Goal: Task Accomplishment & Management: Manage account settings

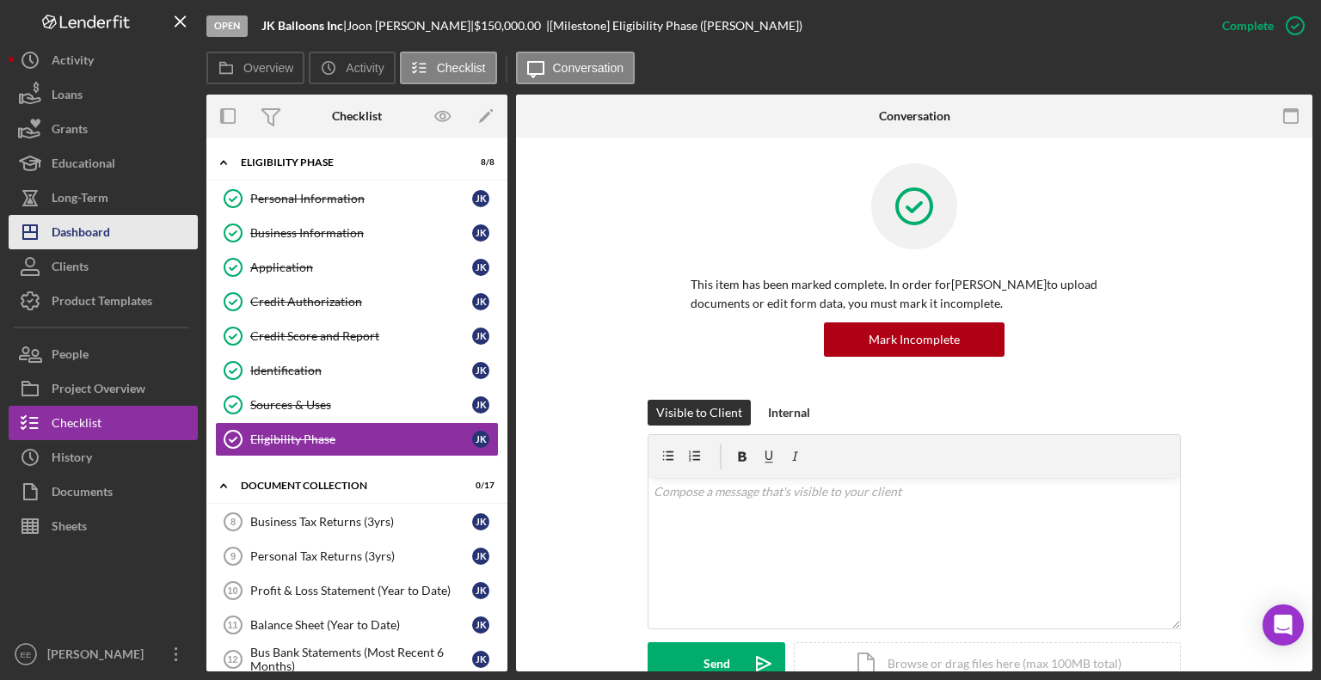
click at [75, 239] on div "Dashboard" at bounding box center [81, 234] width 58 height 39
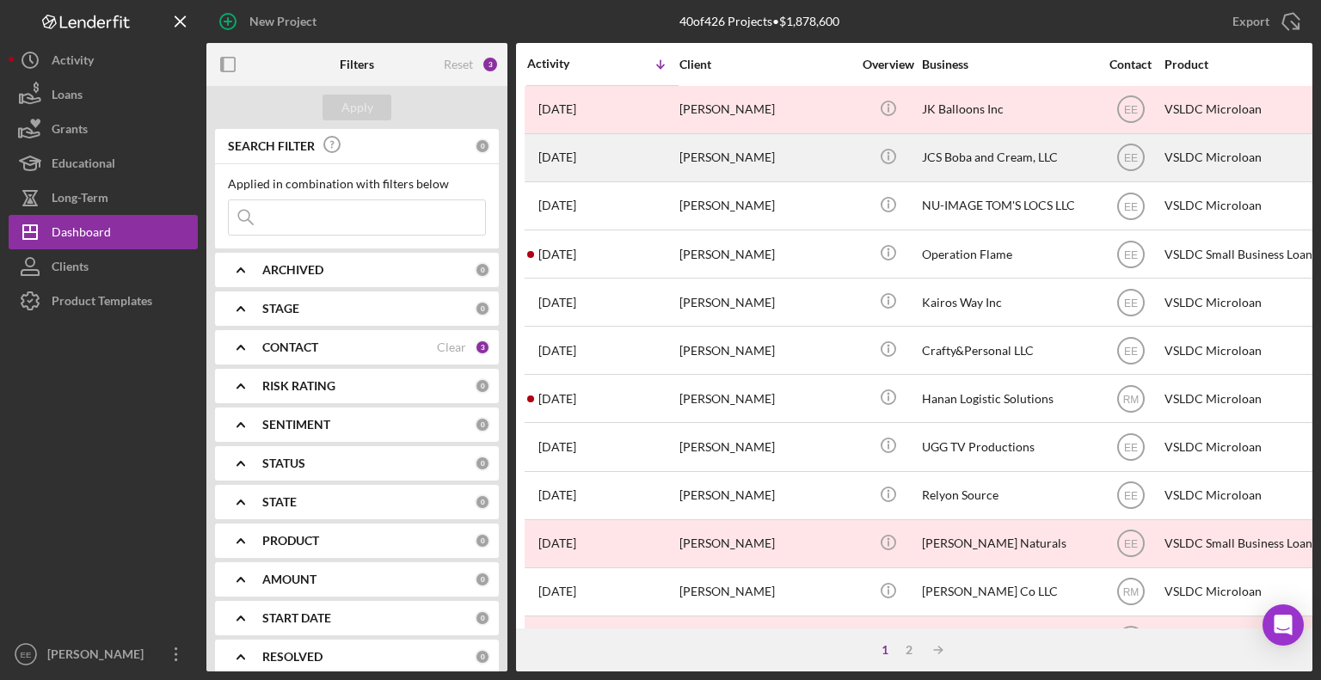
scroll to position [258, 0]
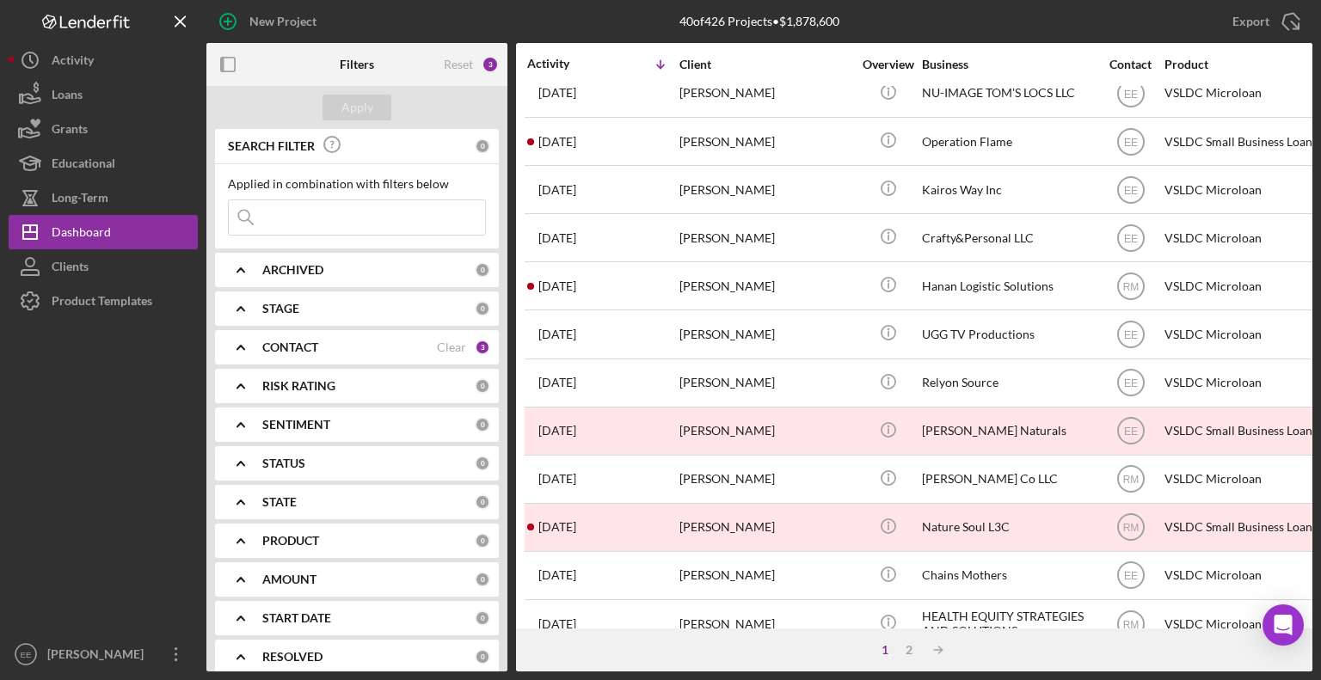
click at [404, 340] on div "CONTACT Clear 3" at bounding box center [376, 347] width 228 height 15
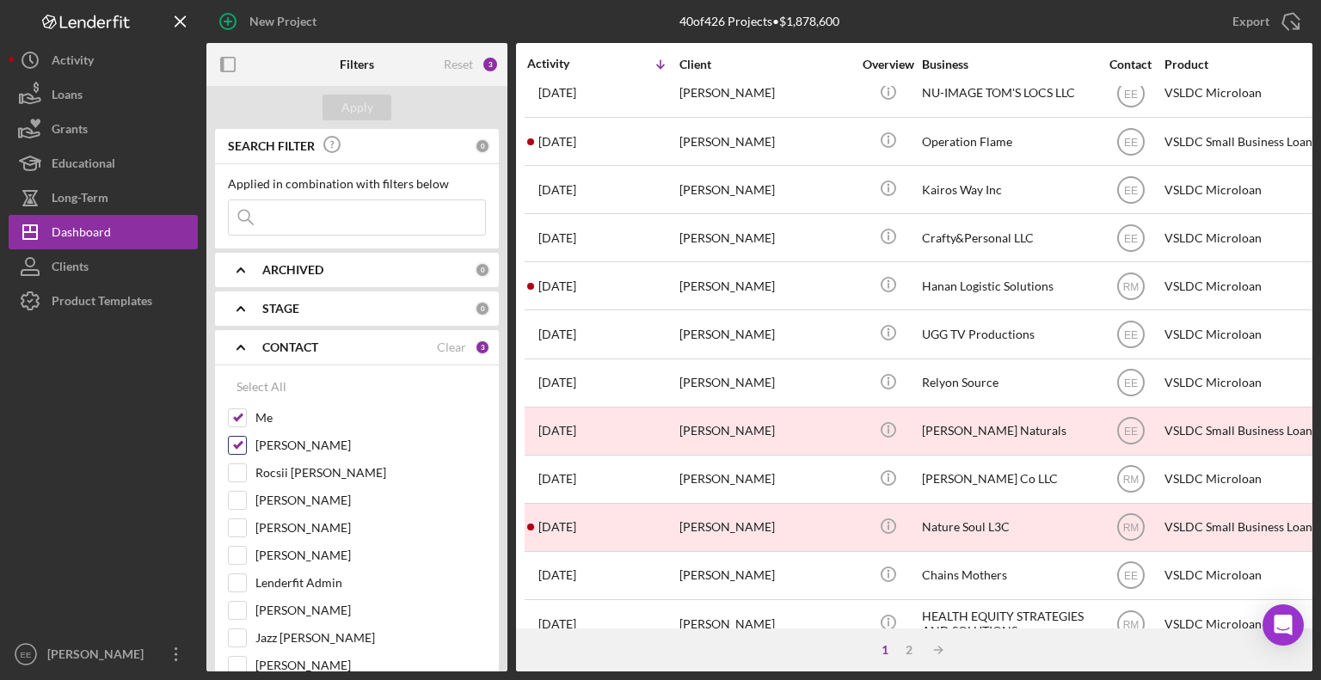
click at [238, 445] on input "[PERSON_NAME]" at bounding box center [237, 445] width 17 height 17
checkbox input "false"
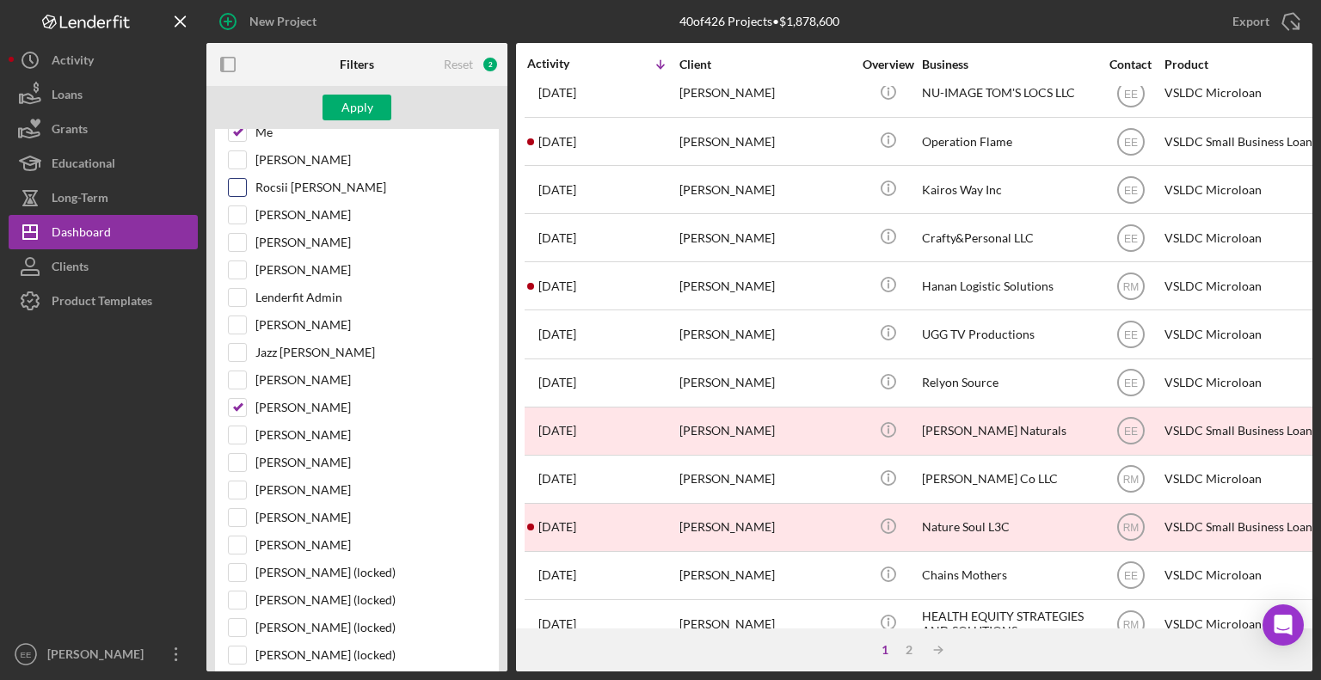
scroll to position [344, 0]
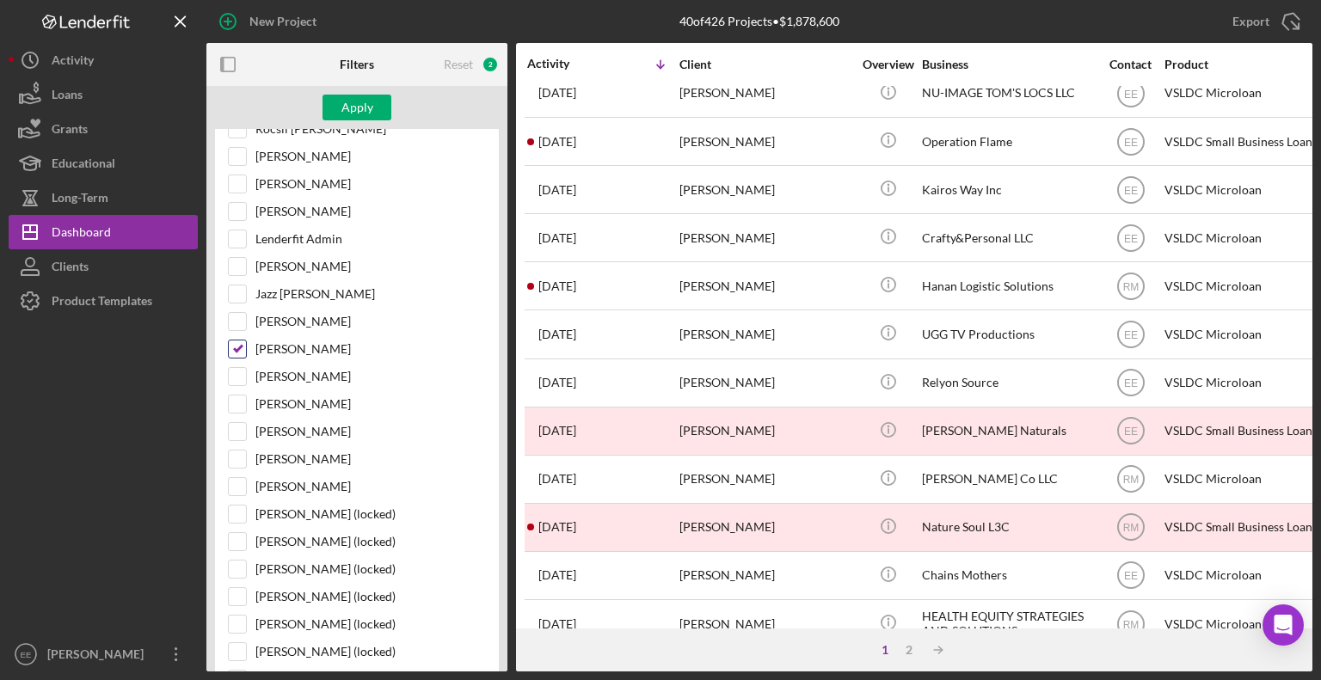
click at [235, 348] on input "[PERSON_NAME]" at bounding box center [237, 348] width 17 height 17
checkbox input "false"
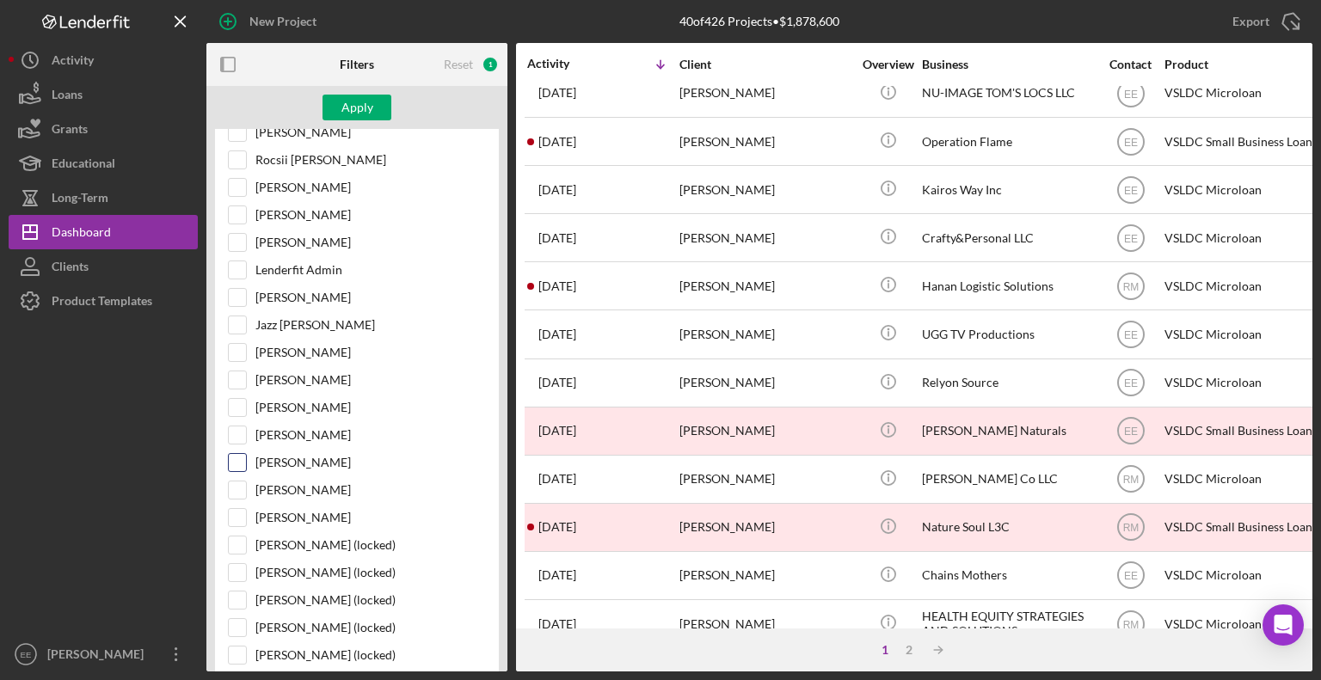
scroll to position [0, 0]
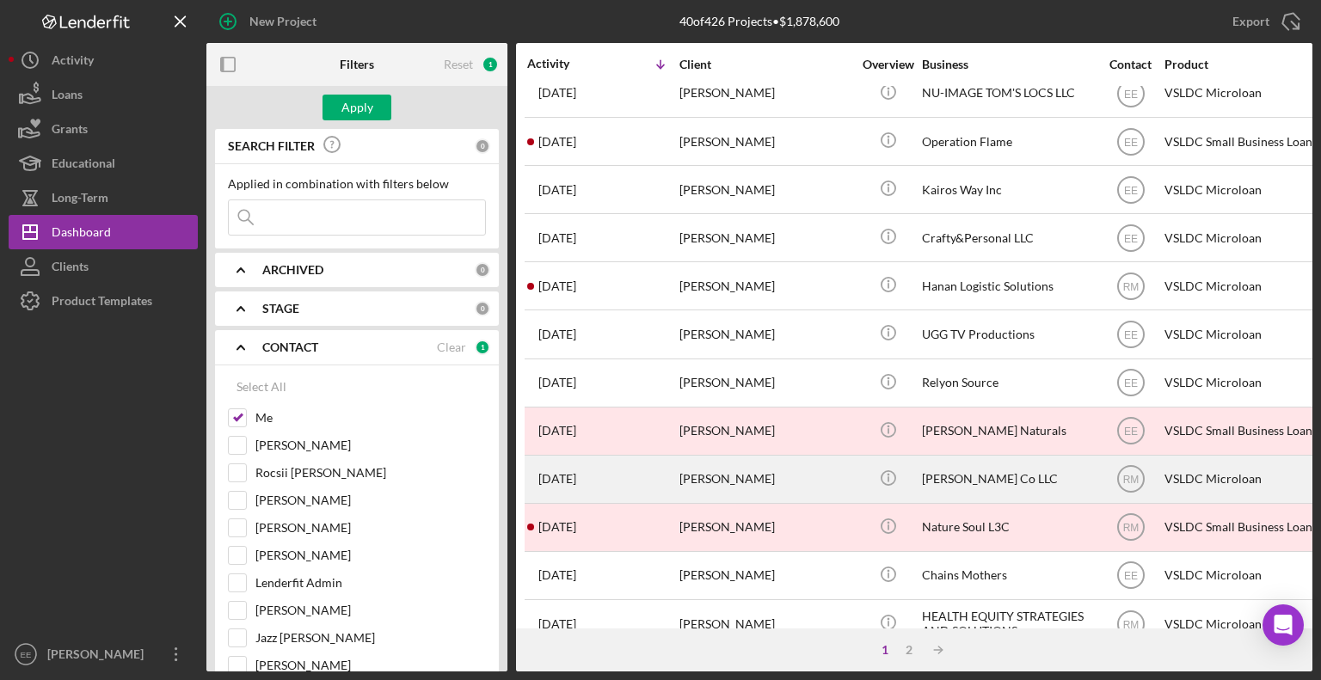
click at [719, 478] on div "[PERSON_NAME]" at bounding box center [765, 480] width 172 height 46
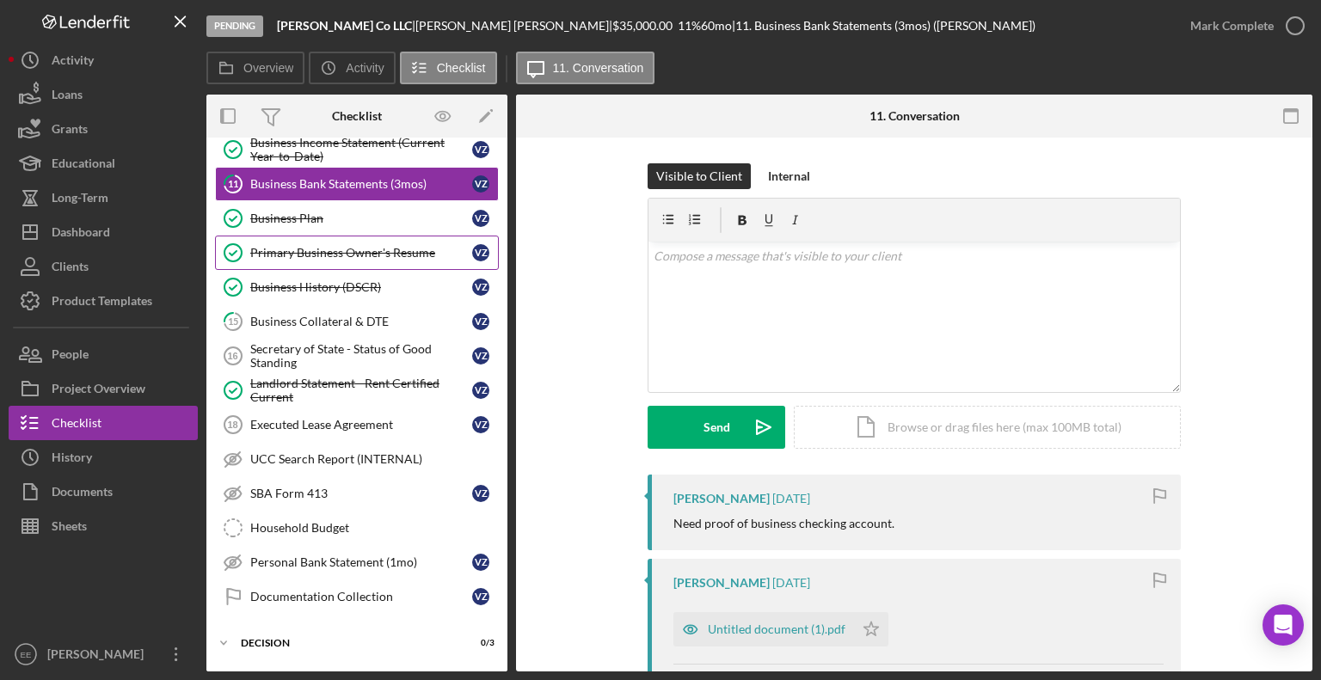
scroll to position [226, 0]
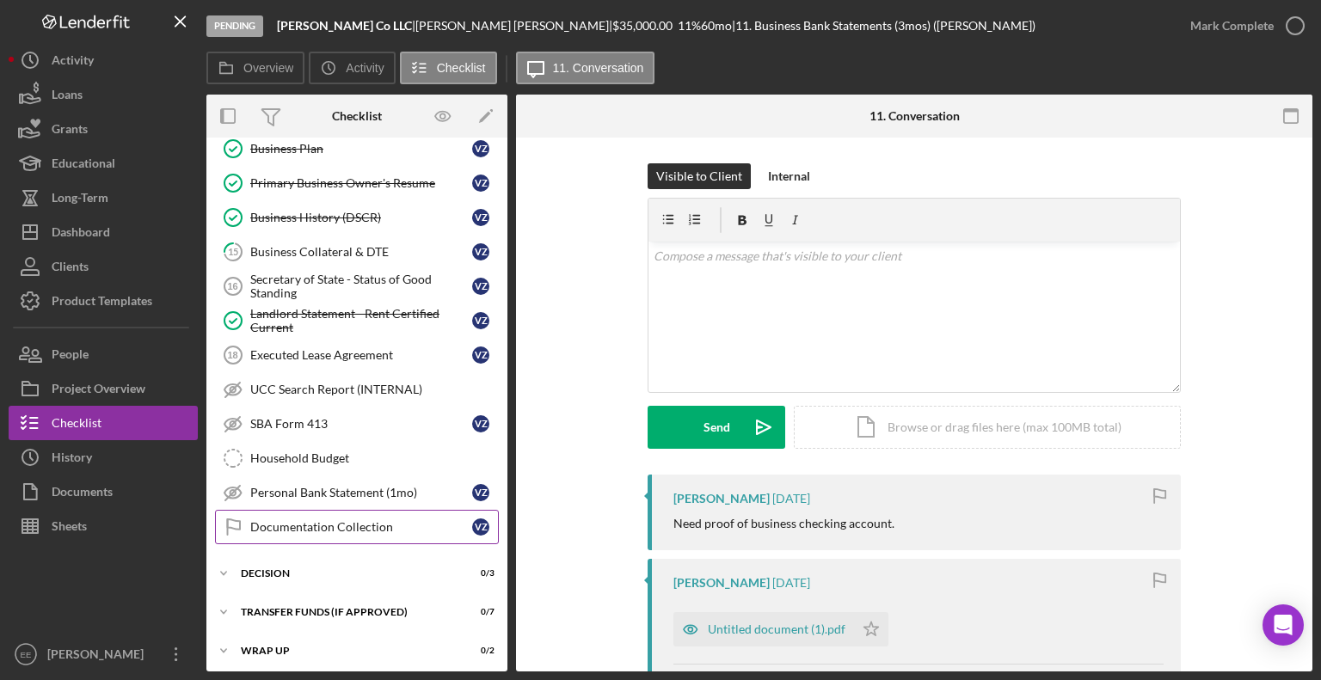
click at [338, 522] on div "Documentation Collection" at bounding box center [361, 527] width 222 height 14
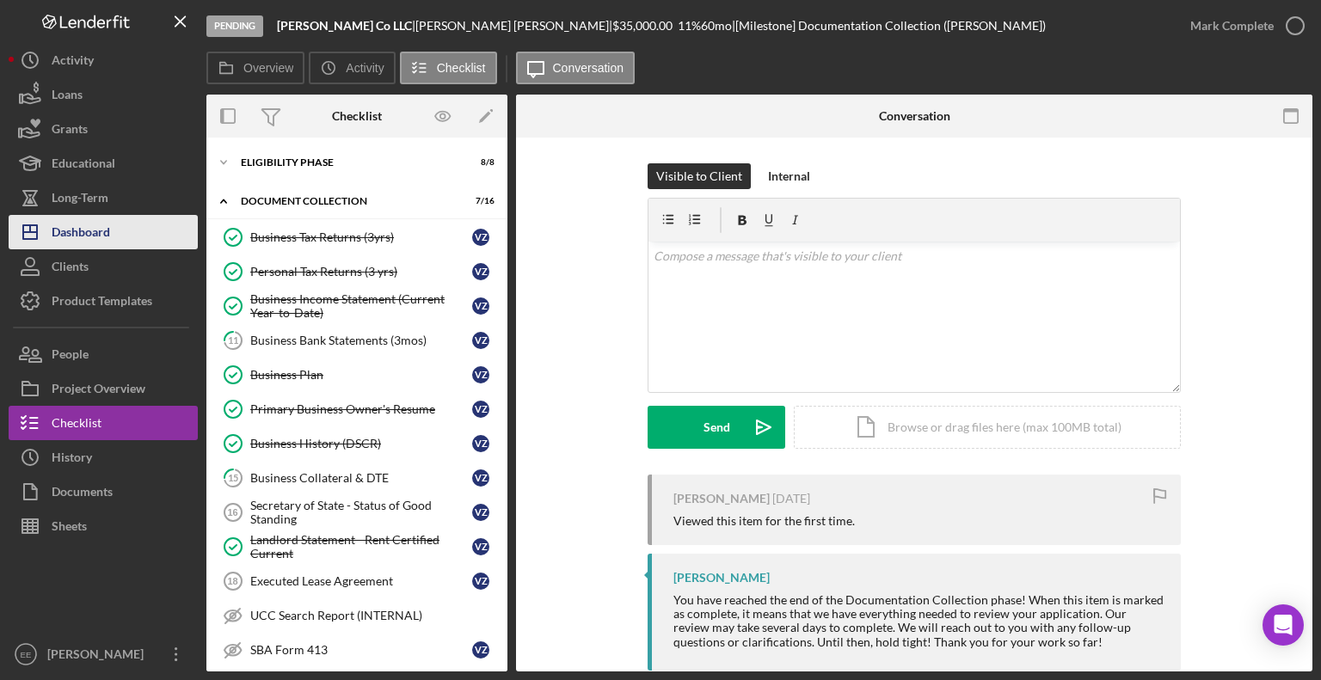
click at [85, 230] on div "Dashboard" at bounding box center [81, 234] width 58 height 39
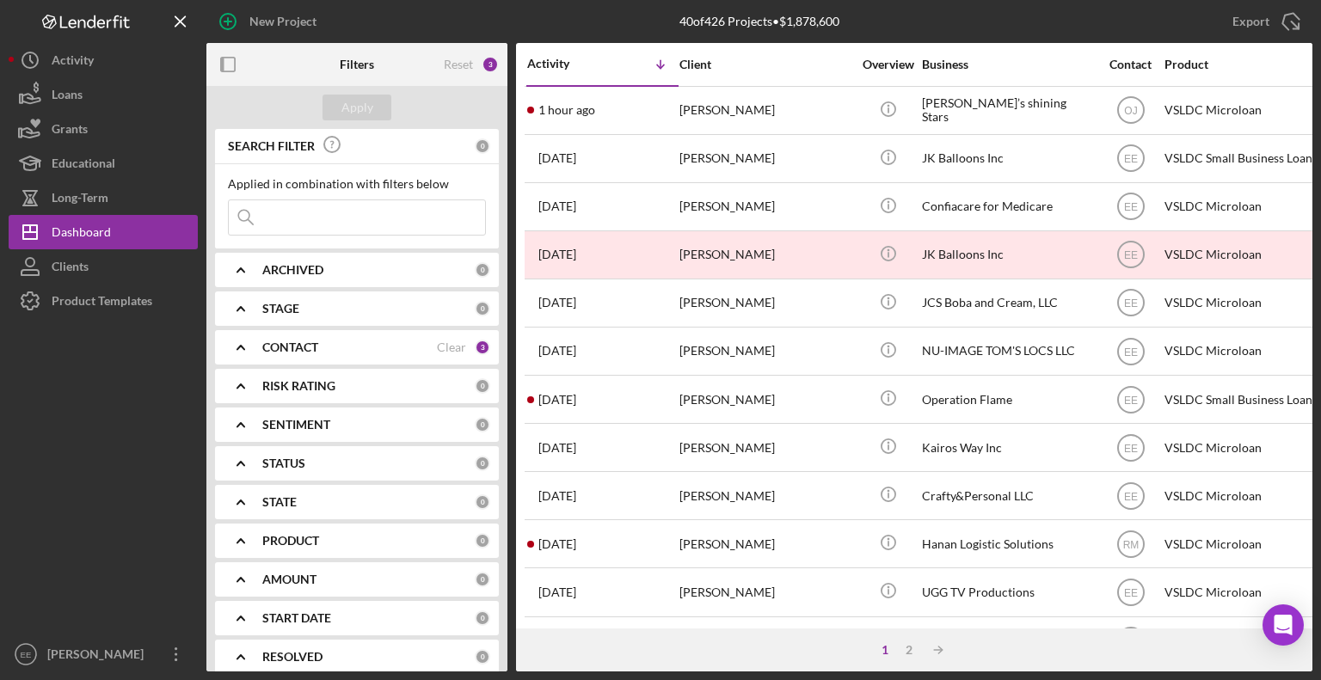
click at [347, 346] on div "CONTACT" at bounding box center [349, 347] width 175 height 14
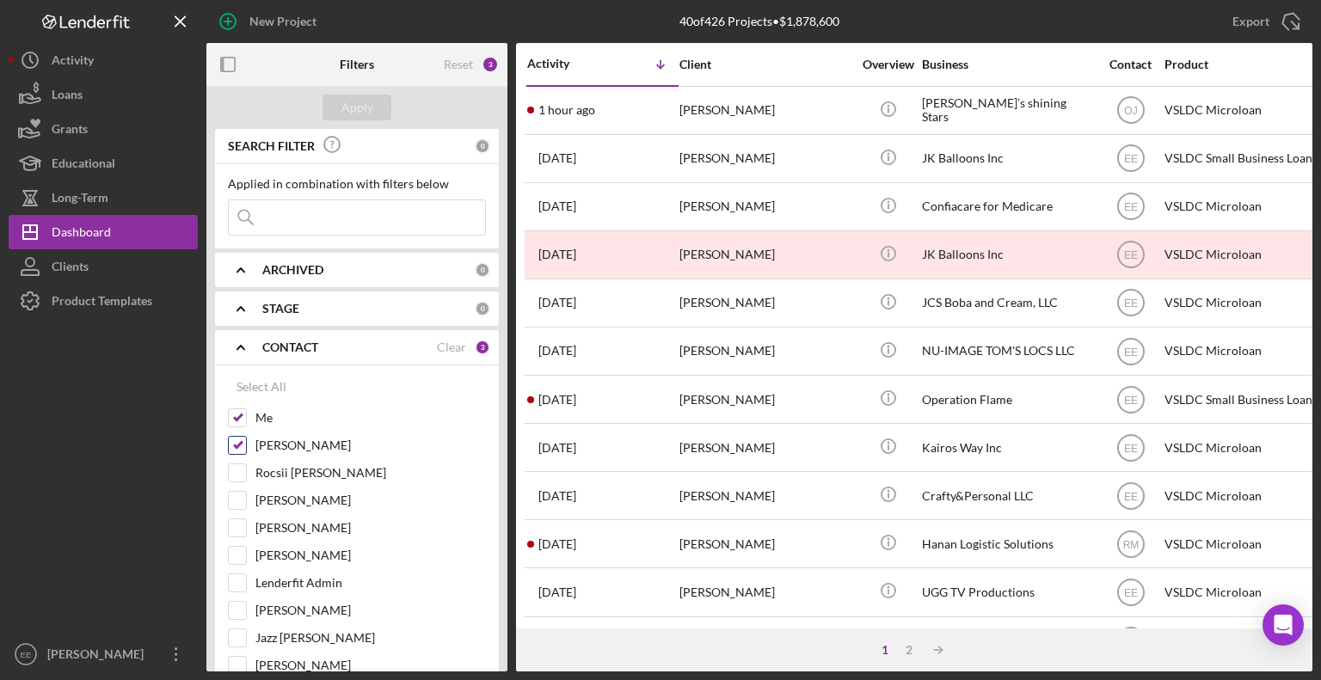
click at [242, 446] on input "[PERSON_NAME]" at bounding box center [237, 445] width 17 height 17
checkbox input "false"
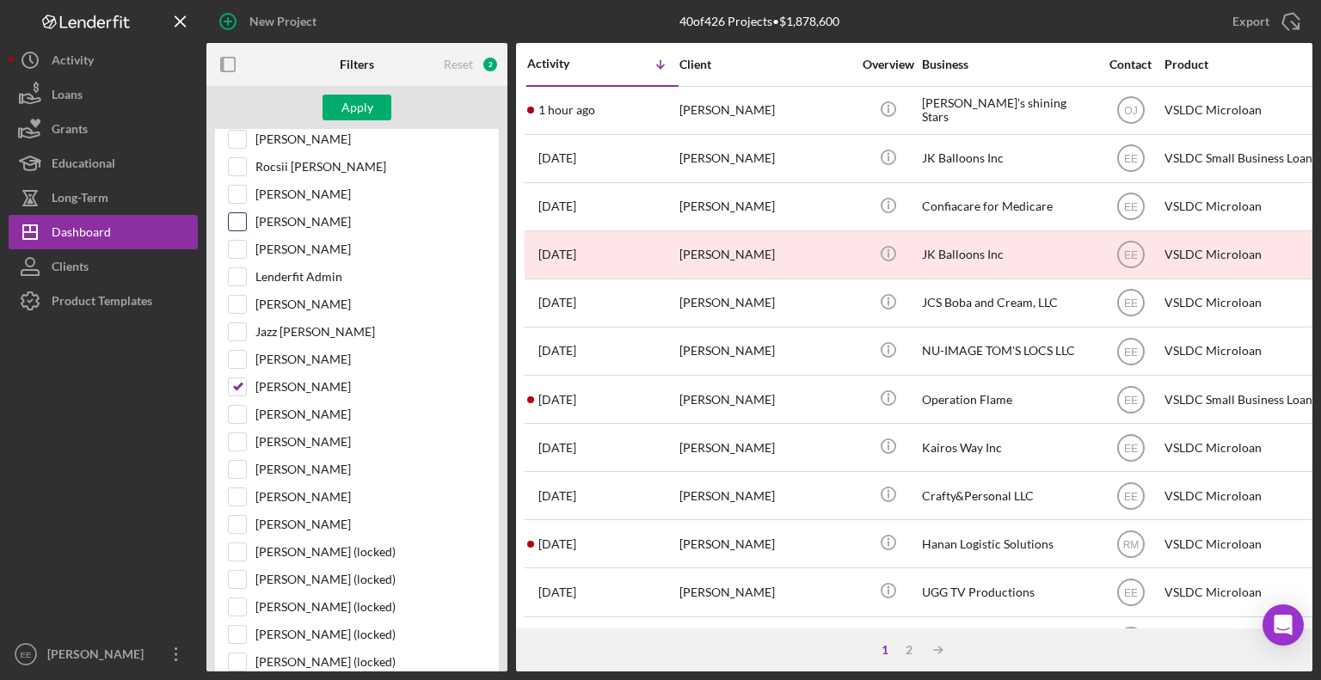
scroll to position [430, 0]
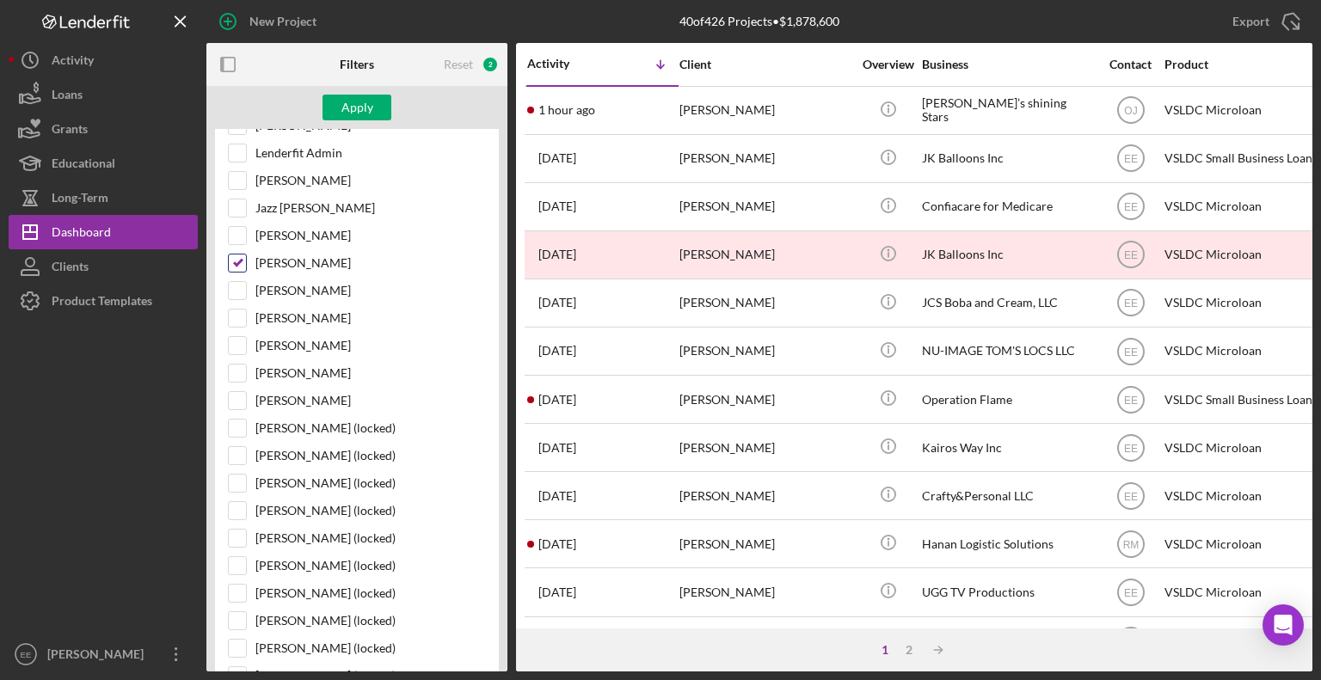
click at [240, 255] on input "[PERSON_NAME]" at bounding box center [237, 263] width 17 height 17
checkbox input "false"
click at [364, 102] on div "Apply" at bounding box center [357, 108] width 32 height 26
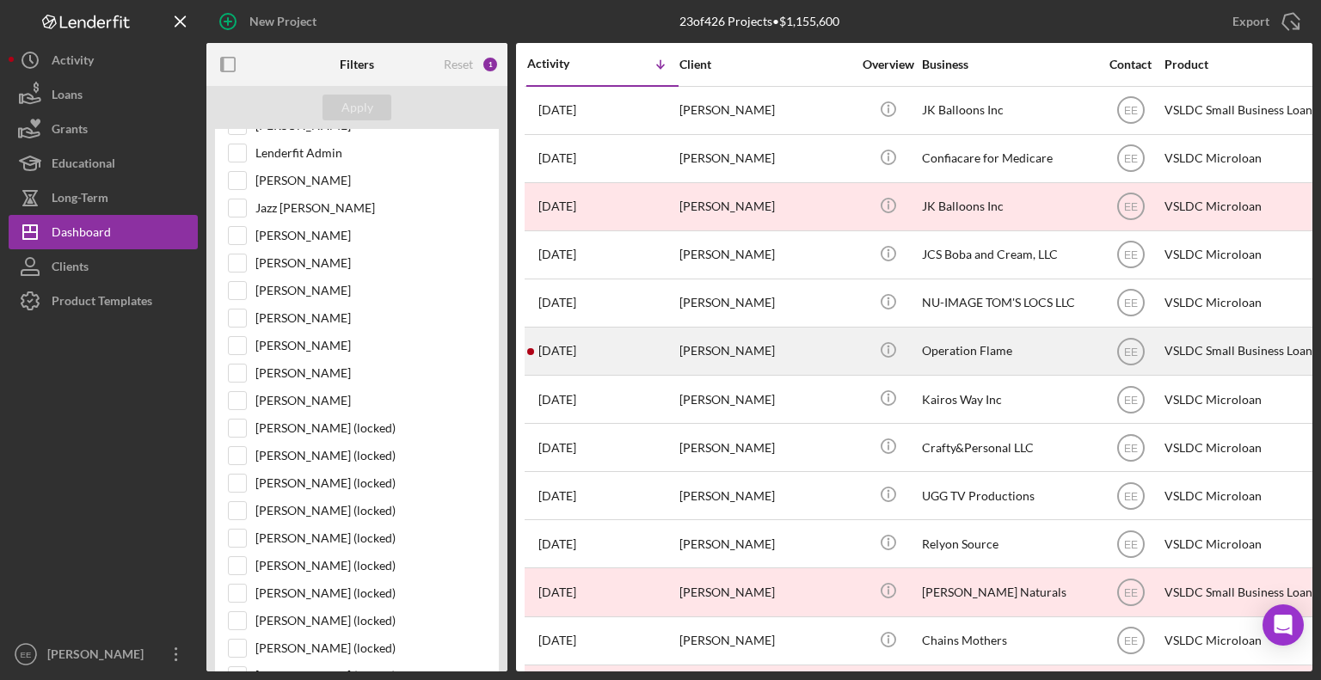
click at [732, 355] on div "[PERSON_NAME]" at bounding box center [765, 351] width 172 height 46
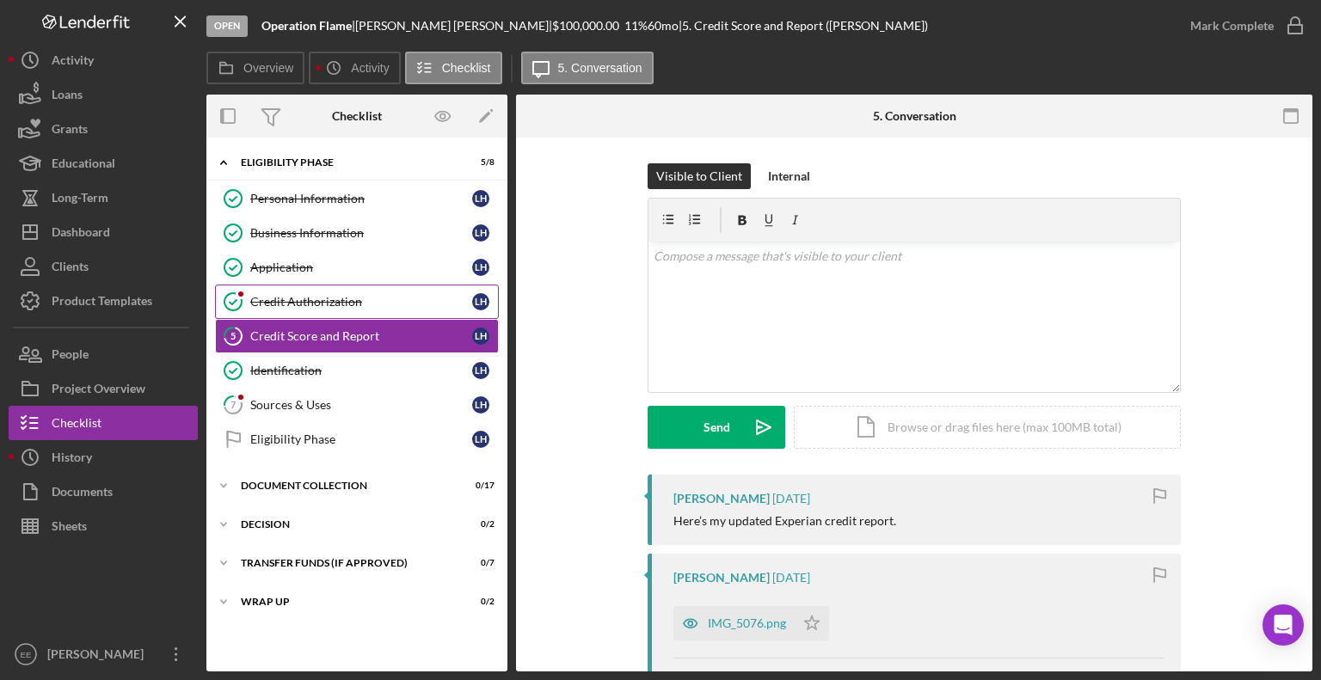
click at [302, 300] on div "Credit Authorization" at bounding box center [361, 302] width 222 height 14
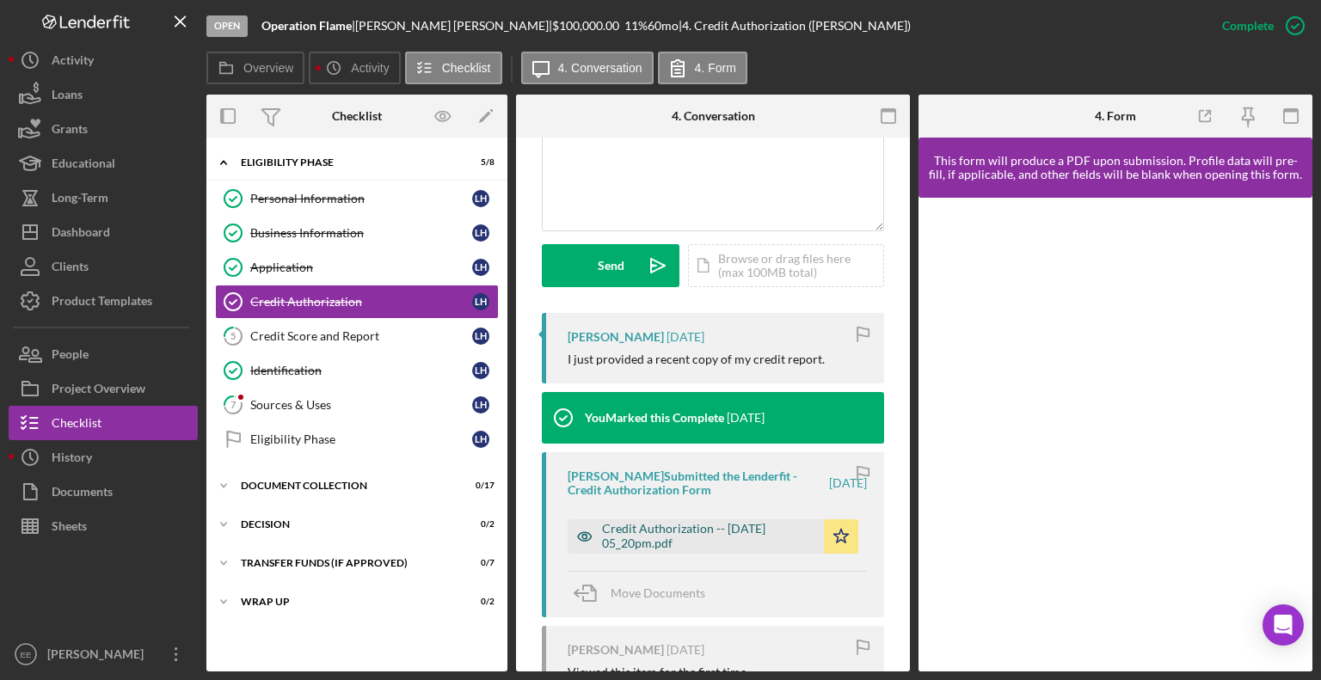
scroll to position [430, 0]
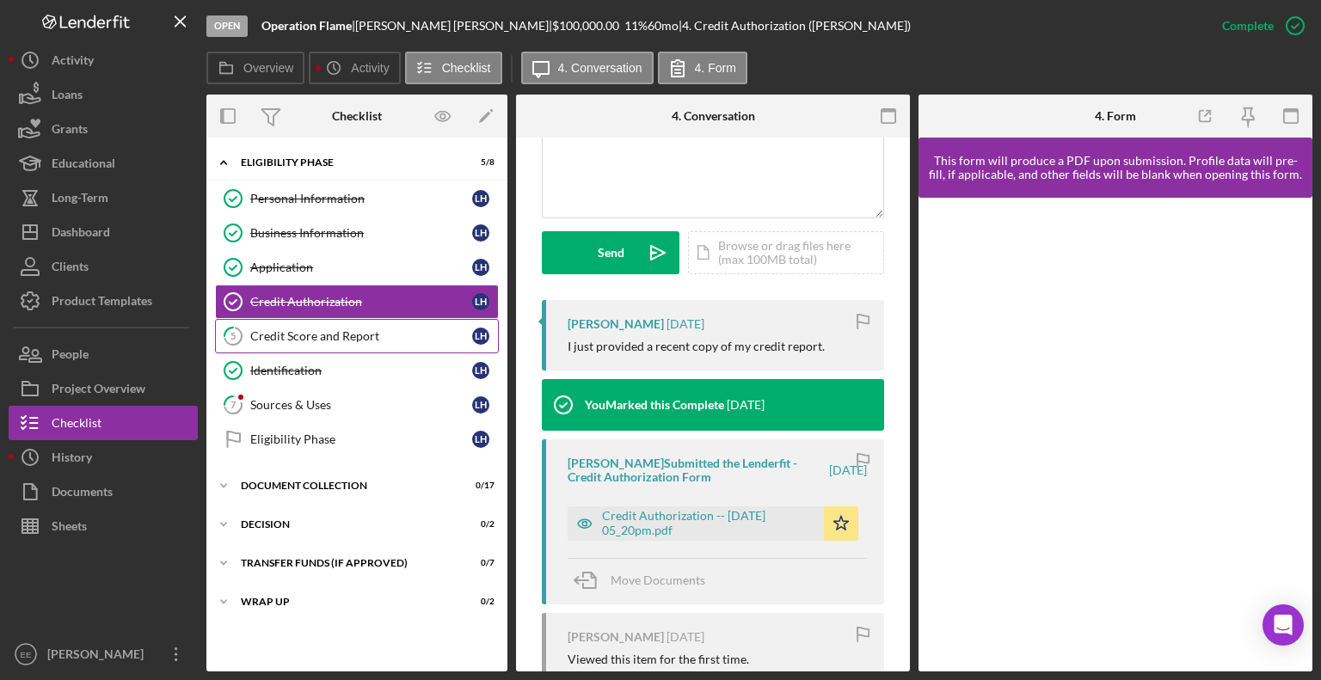
click at [273, 336] on div "Credit Score and Report" at bounding box center [361, 336] width 222 height 14
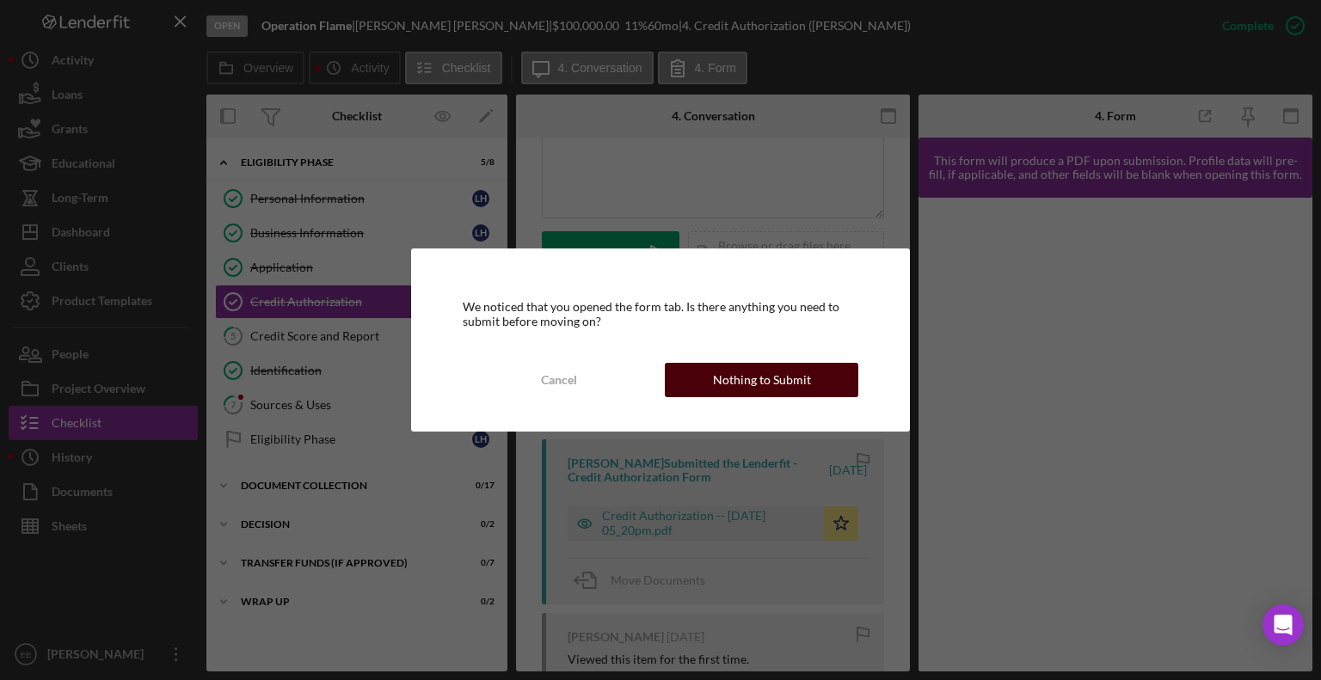
click at [761, 371] on div "Nothing to Submit" at bounding box center [762, 380] width 98 height 34
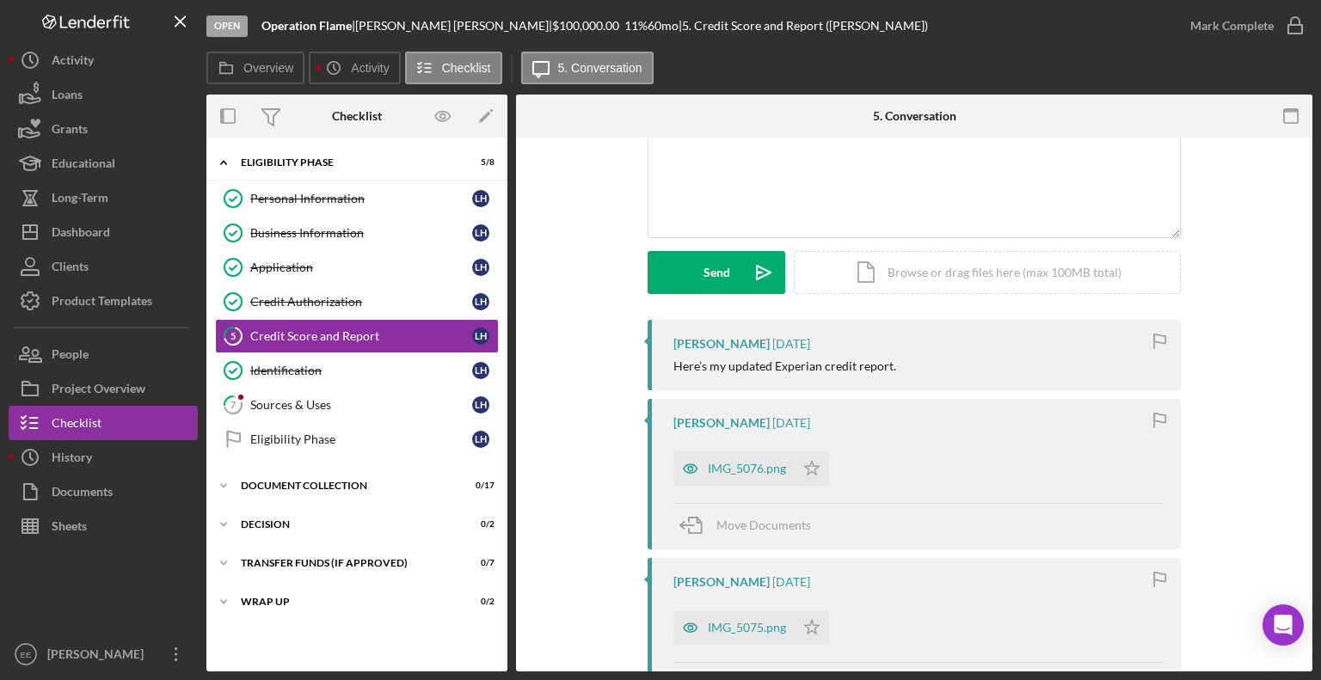
scroll to position [258, 0]
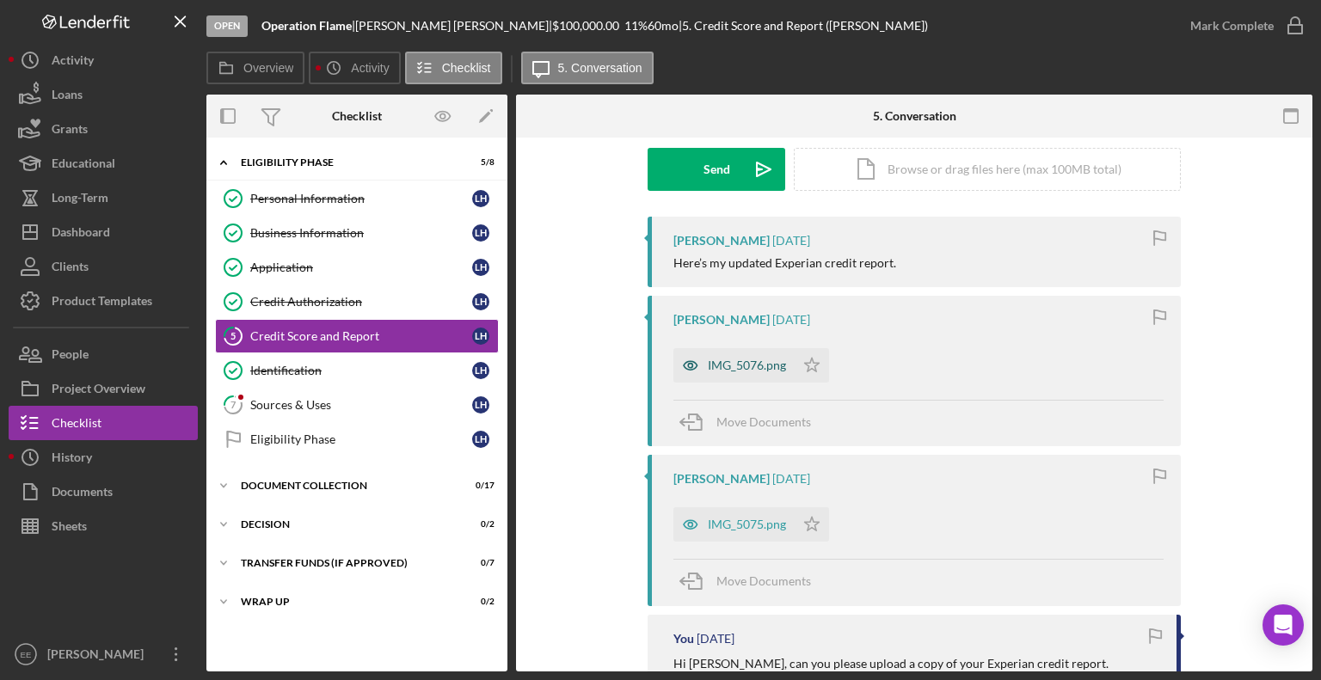
click at [738, 367] on div "IMG_5076.png" at bounding box center [747, 366] width 78 height 14
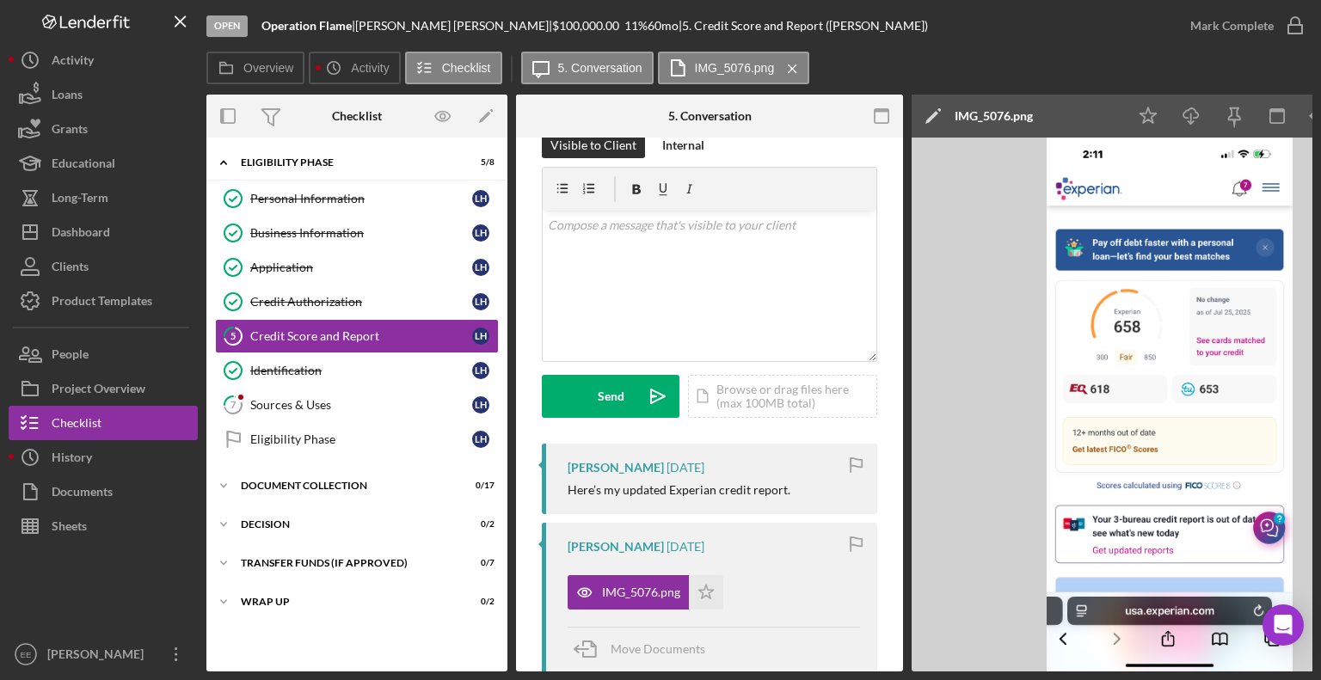
scroll to position [0, 0]
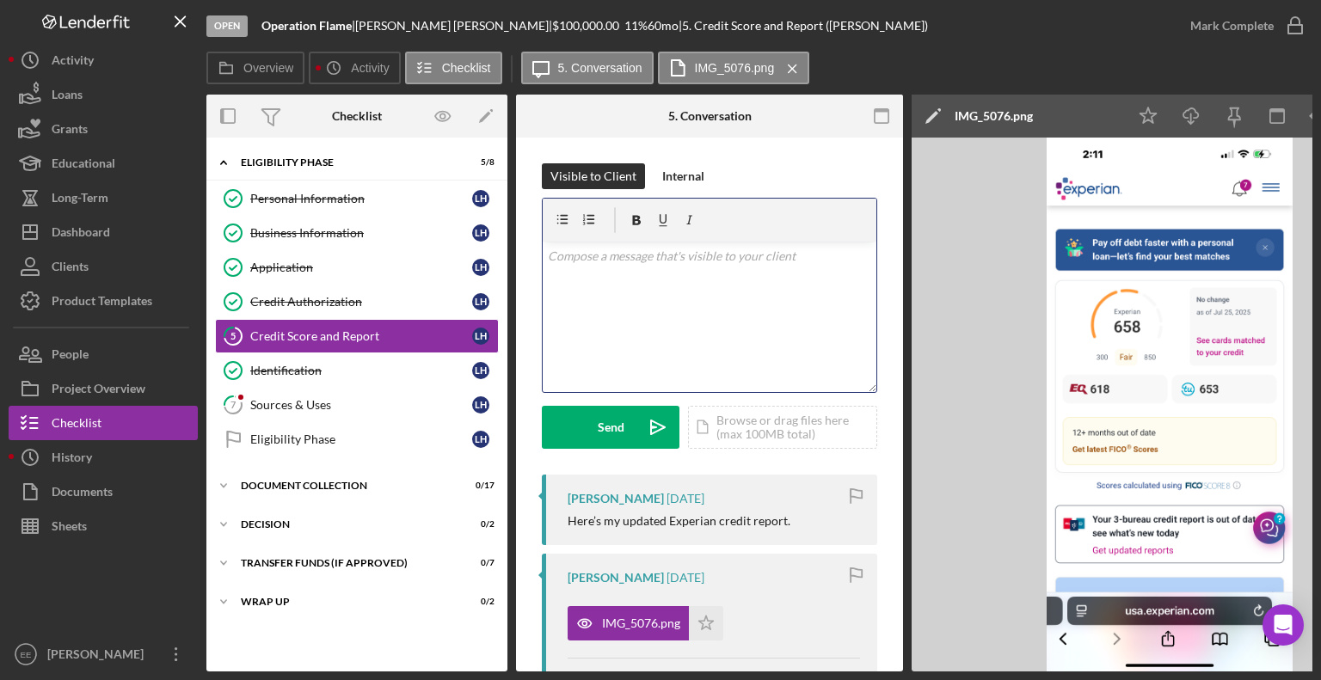
click at [558, 275] on div "v Color teal Color pink Remove color Add row above Add row below Add column bef…" at bounding box center [710, 317] width 334 height 150
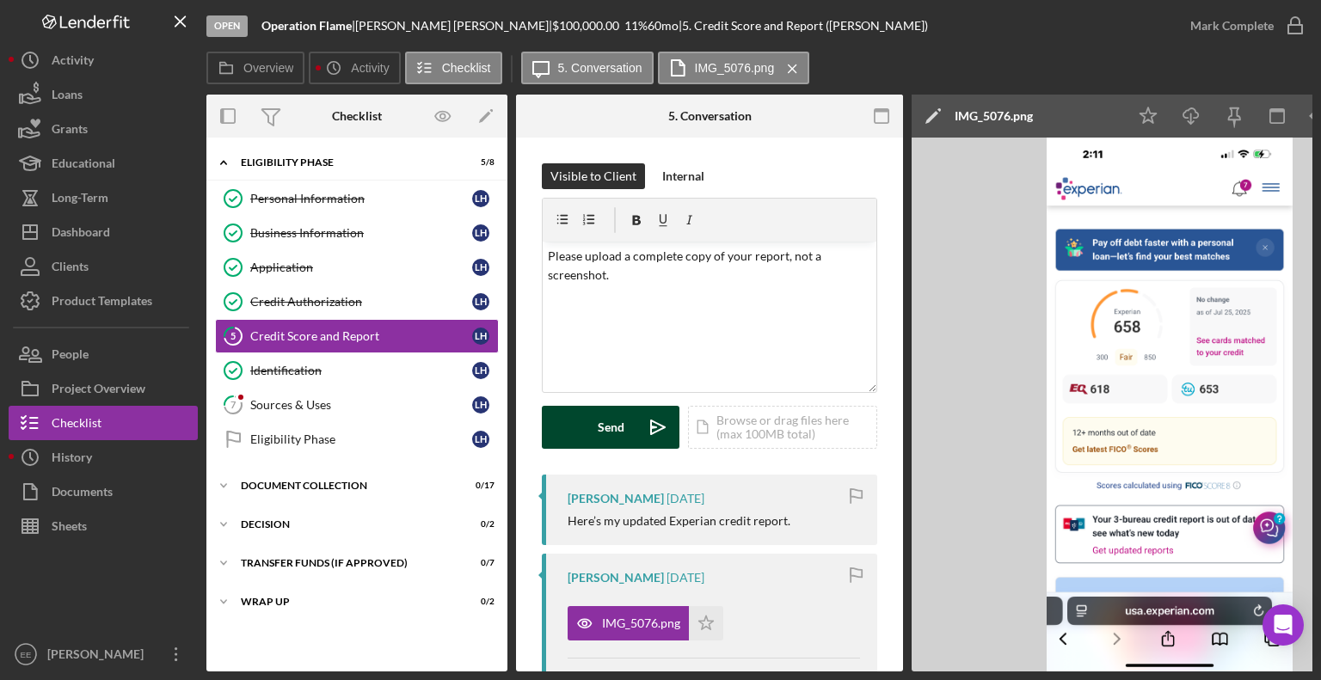
click at [610, 419] on div "Send" at bounding box center [611, 427] width 27 height 43
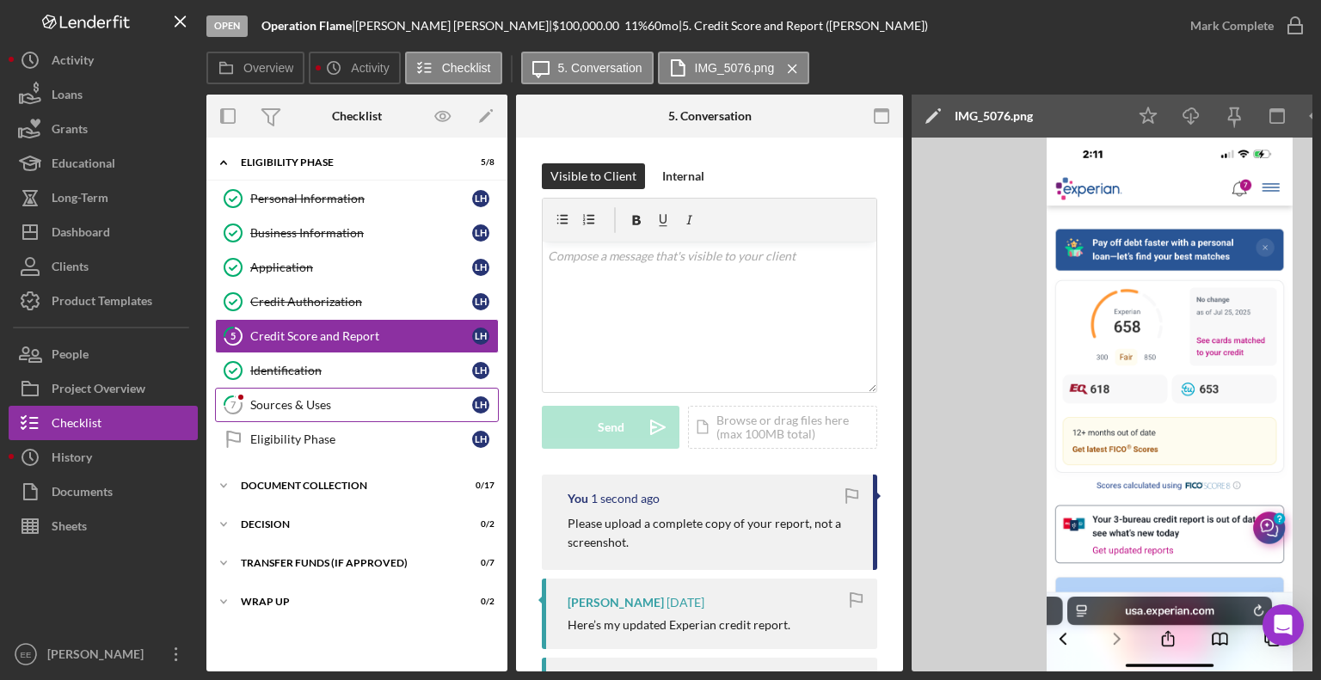
click at [290, 400] on div "Sources & Uses" at bounding box center [361, 405] width 222 height 14
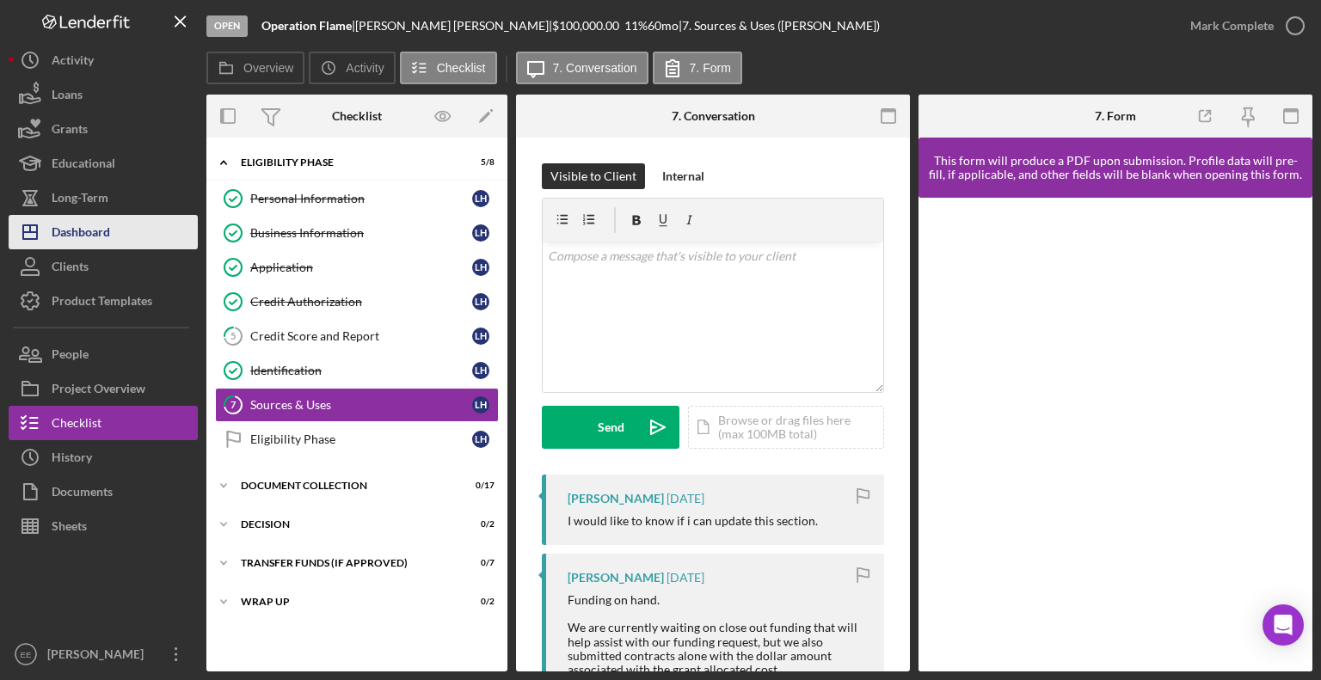
click at [62, 236] on div "Dashboard" at bounding box center [81, 234] width 58 height 39
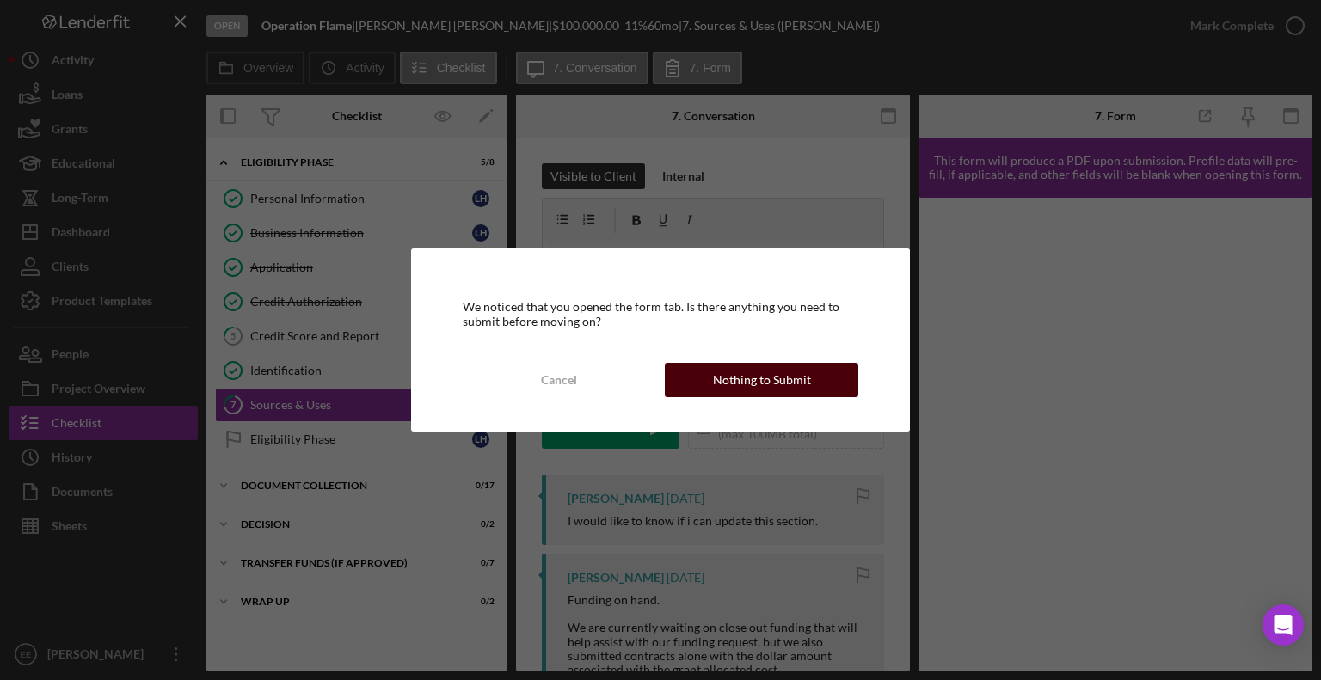
click at [767, 387] on div "Nothing to Submit" at bounding box center [762, 380] width 98 height 34
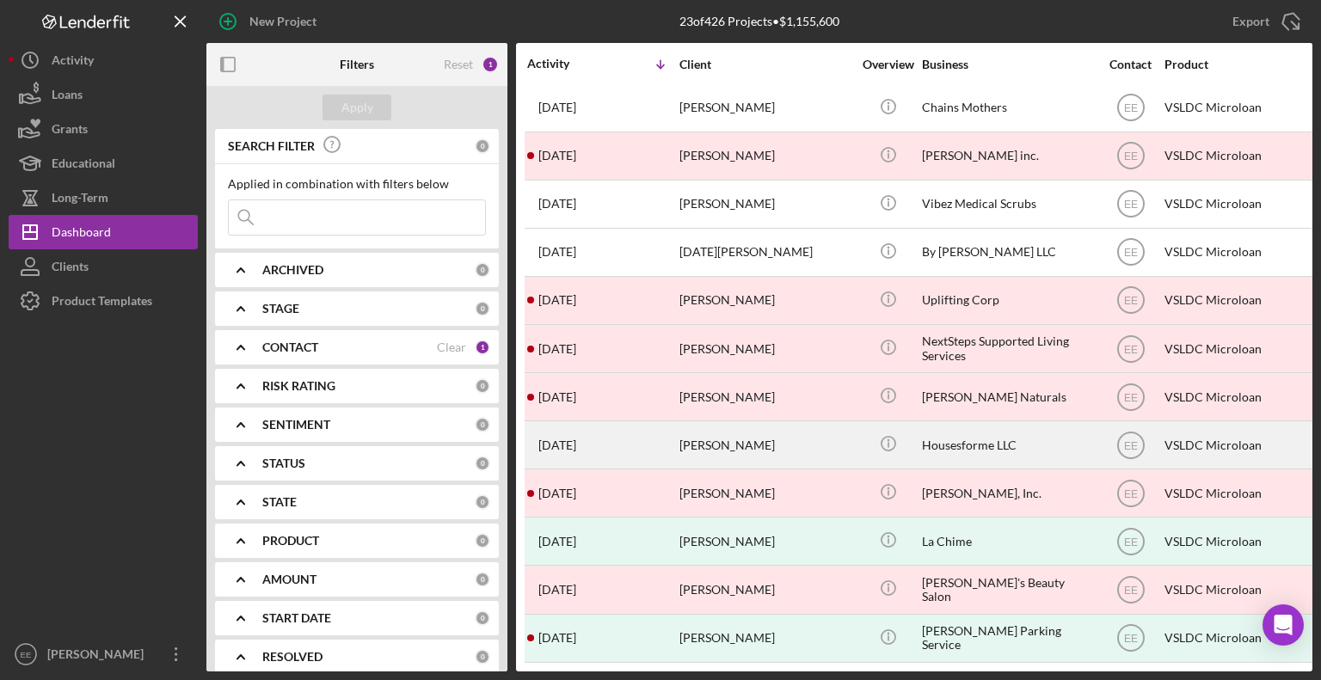
scroll to position [545, 0]
